Goal: Find specific page/section: Find specific page/section

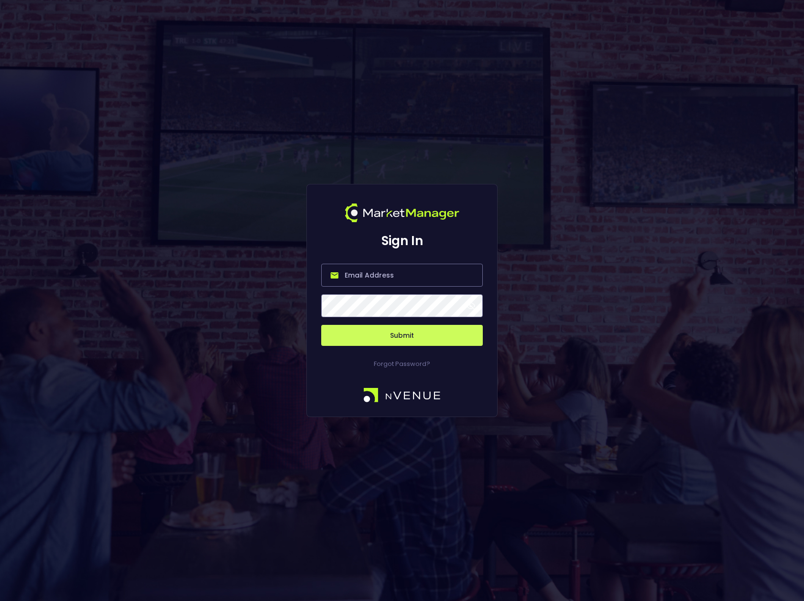
type input "[PERSON_NAME][EMAIL_ADDRESS][DOMAIN_NAME]"
click at [471, 306] on span at bounding box center [471, 306] width 9 height 9
click at [449, 337] on button "Submit" at bounding box center [402, 335] width 162 height 21
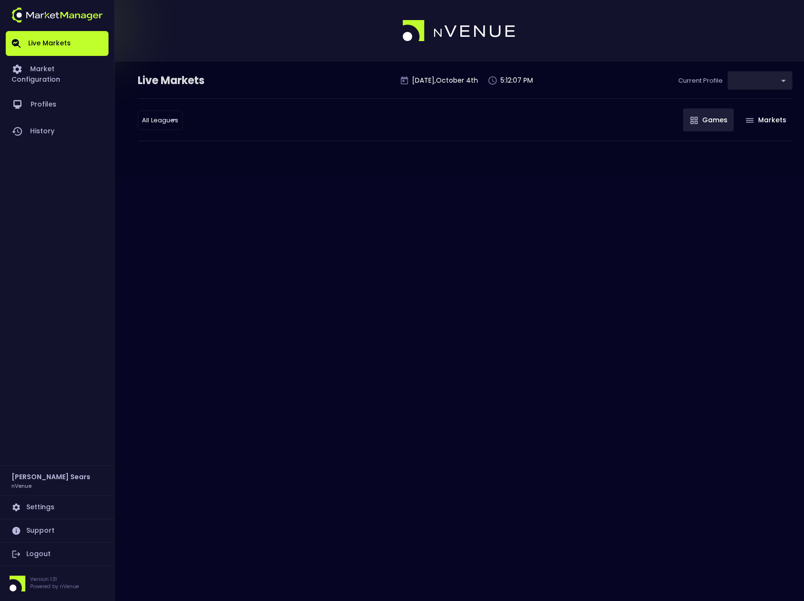
type input "d66ee90f-df8e-430e-a05c-aaf70ad95ad9"
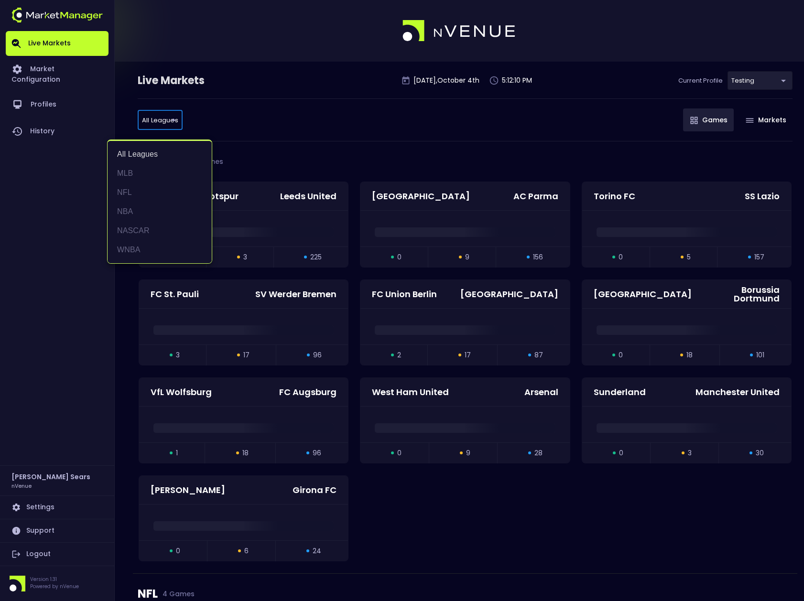
click at [128, 174] on li "MLB" at bounding box center [160, 173] width 104 height 19
type input "MLB"
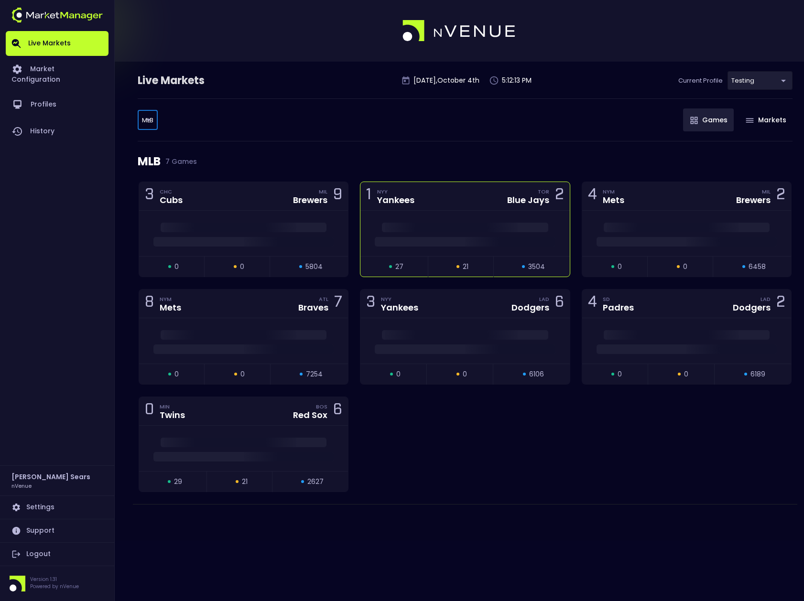
click at [426, 233] on div at bounding box center [464, 239] width 209 height 14
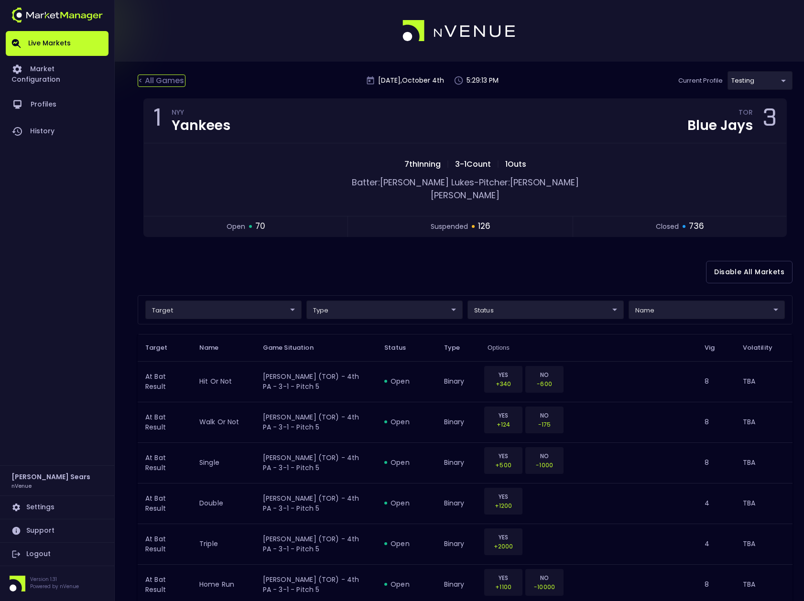
click at [154, 78] on div "< All Games" at bounding box center [162, 81] width 48 height 12
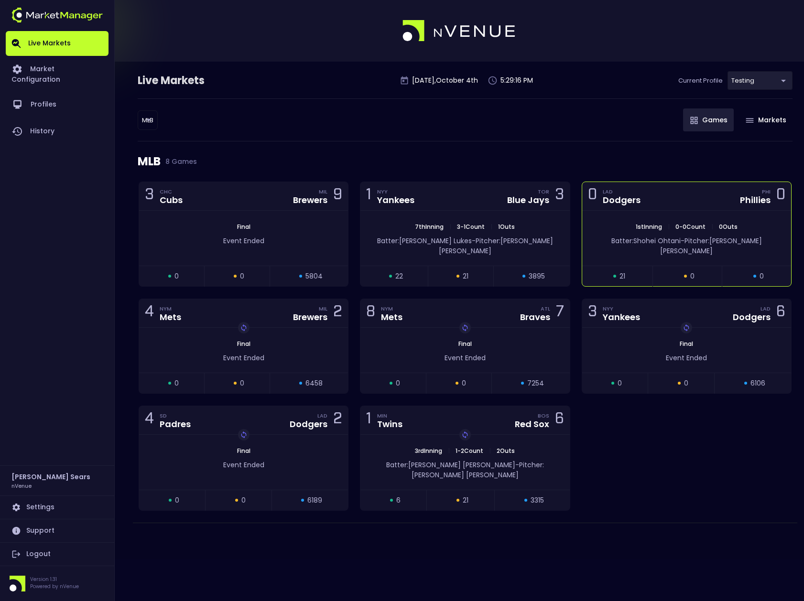
click at [626, 217] on div "1st Inning | 0 - 0 Count | 0 Outs Batter: [PERSON_NAME]: [PERSON_NAME]" at bounding box center [686, 238] width 209 height 55
